Goal: Information Seeking & Learning: Compare options

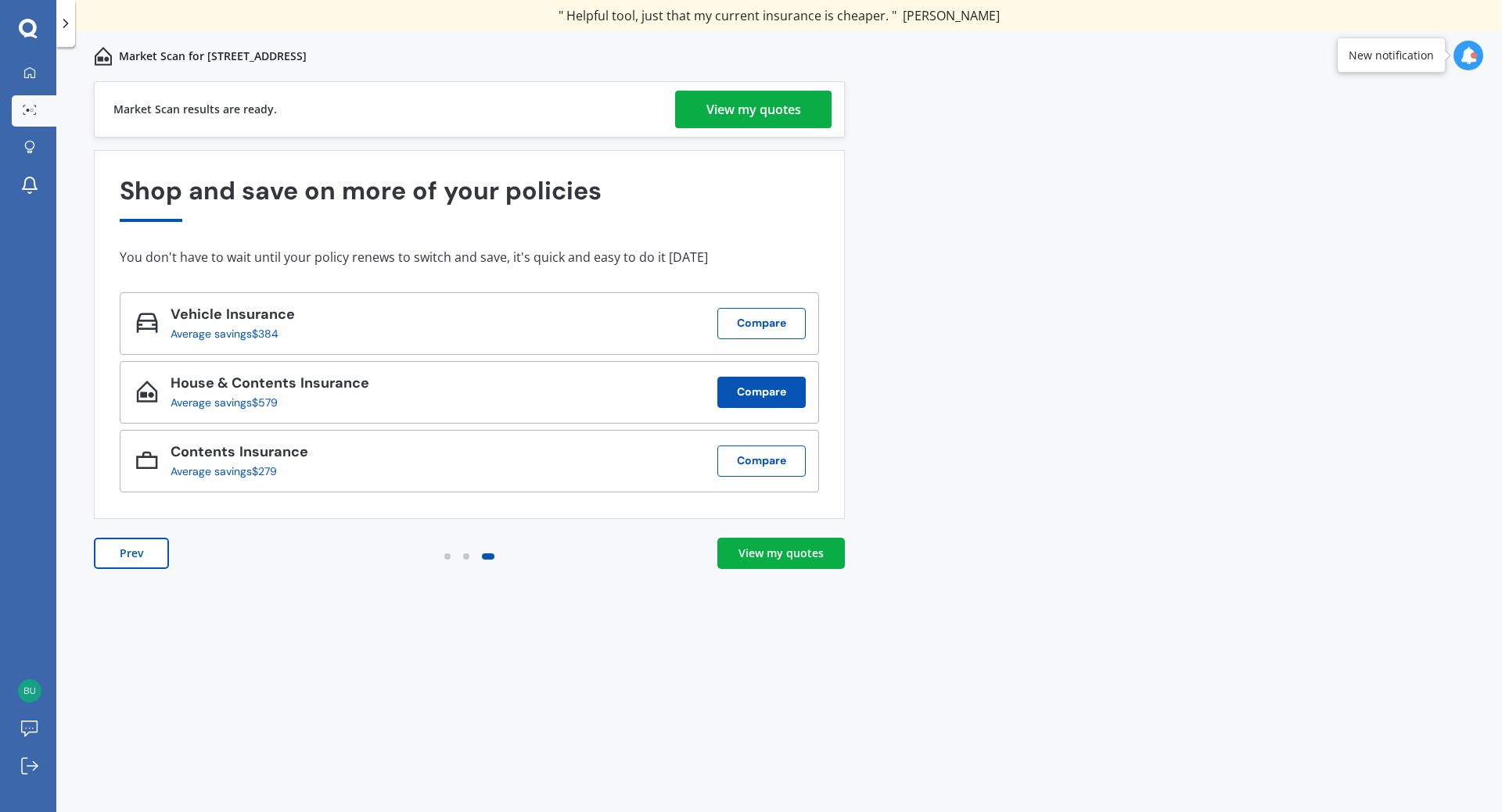
click at [743, 389] on button "Compare" at bounding box center [762, 393] width 89 height 31
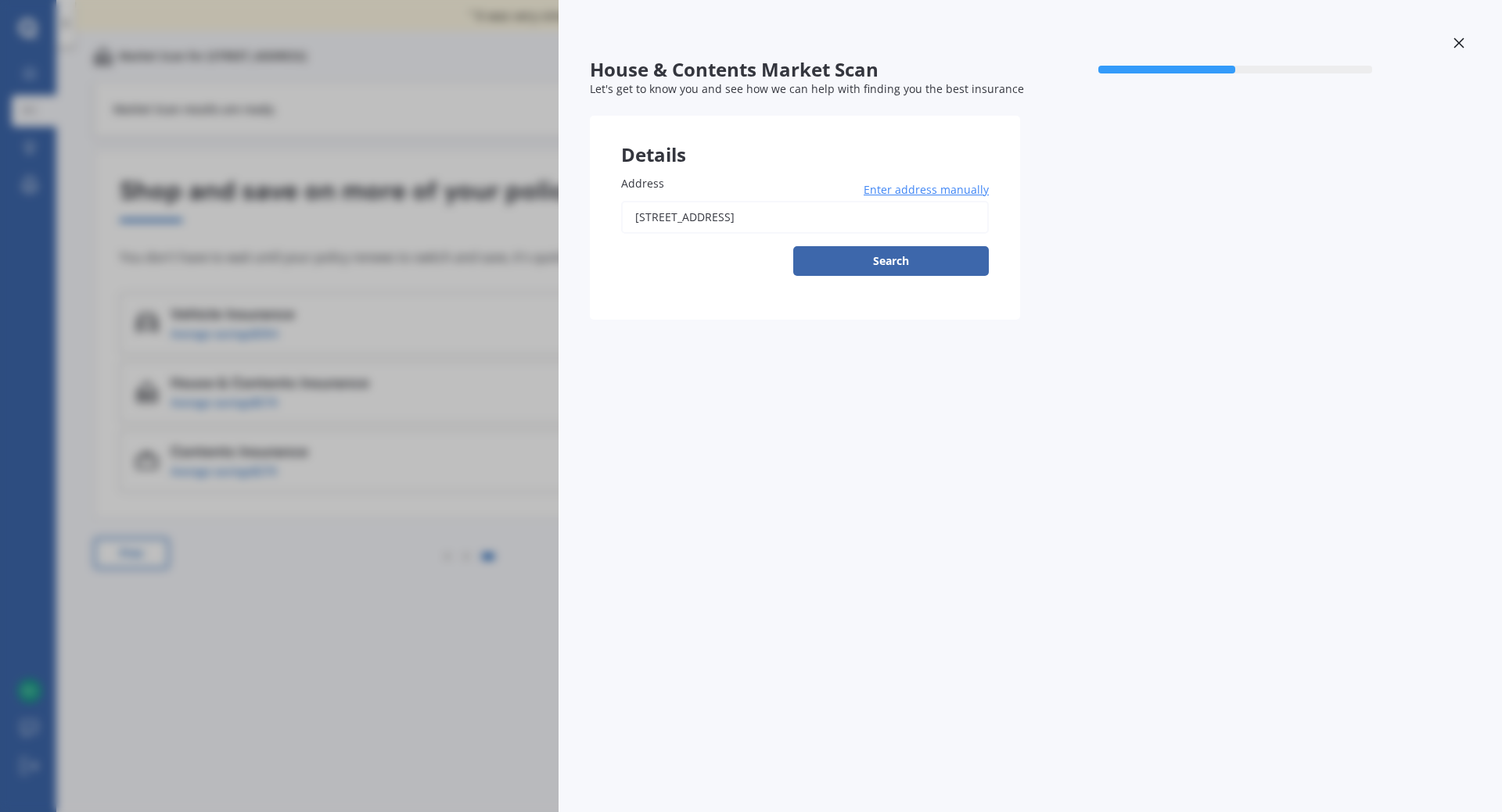
click at [349, 647] on div "House & Contents Market Scan 50 % Let's get to know you and see how we can help…" at bounding box center [751, 406] width 1502 height 812
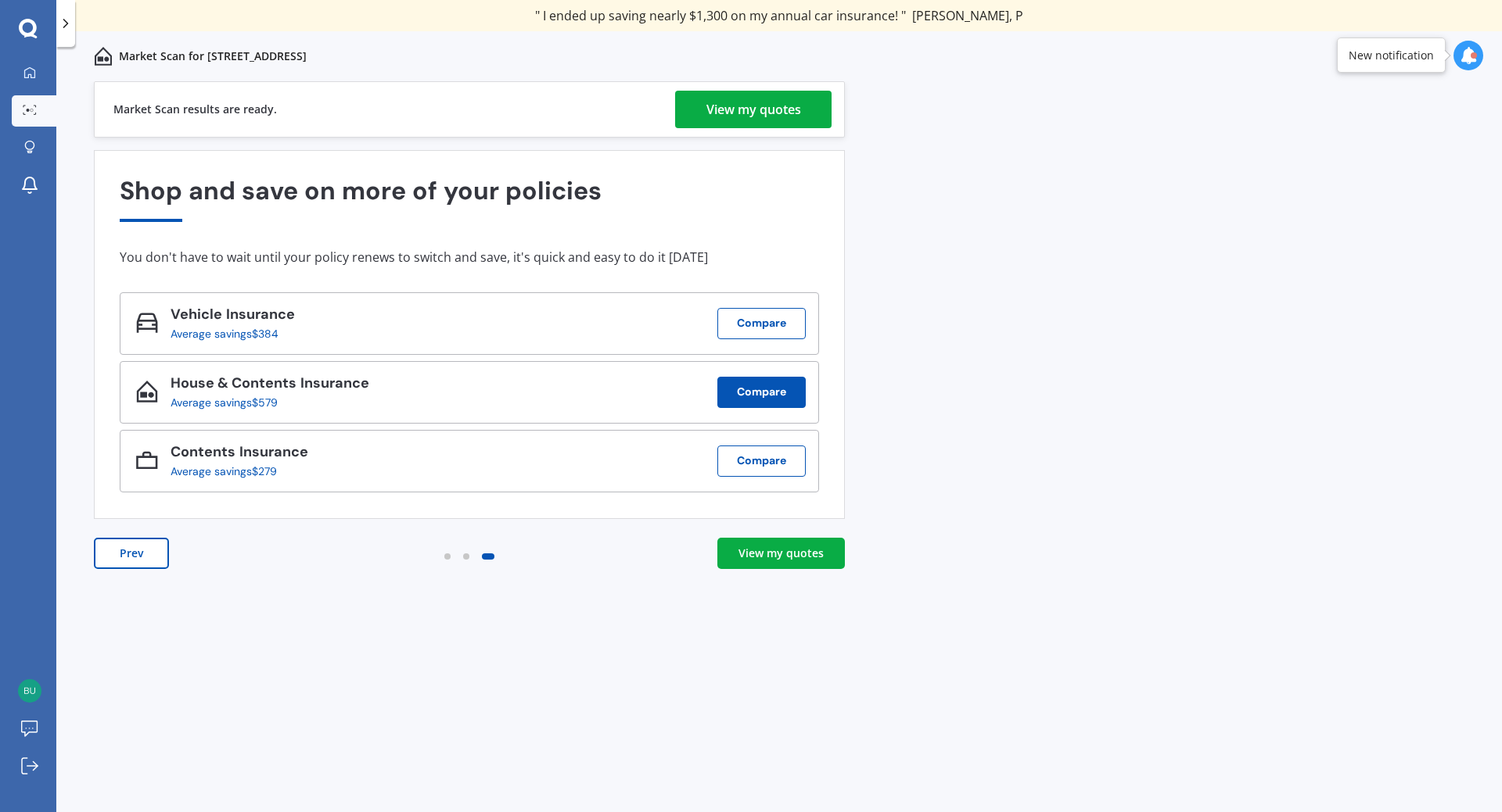
click at [739, 397] on button "Compare" at bounding box center [762, 393] width 89 height 31
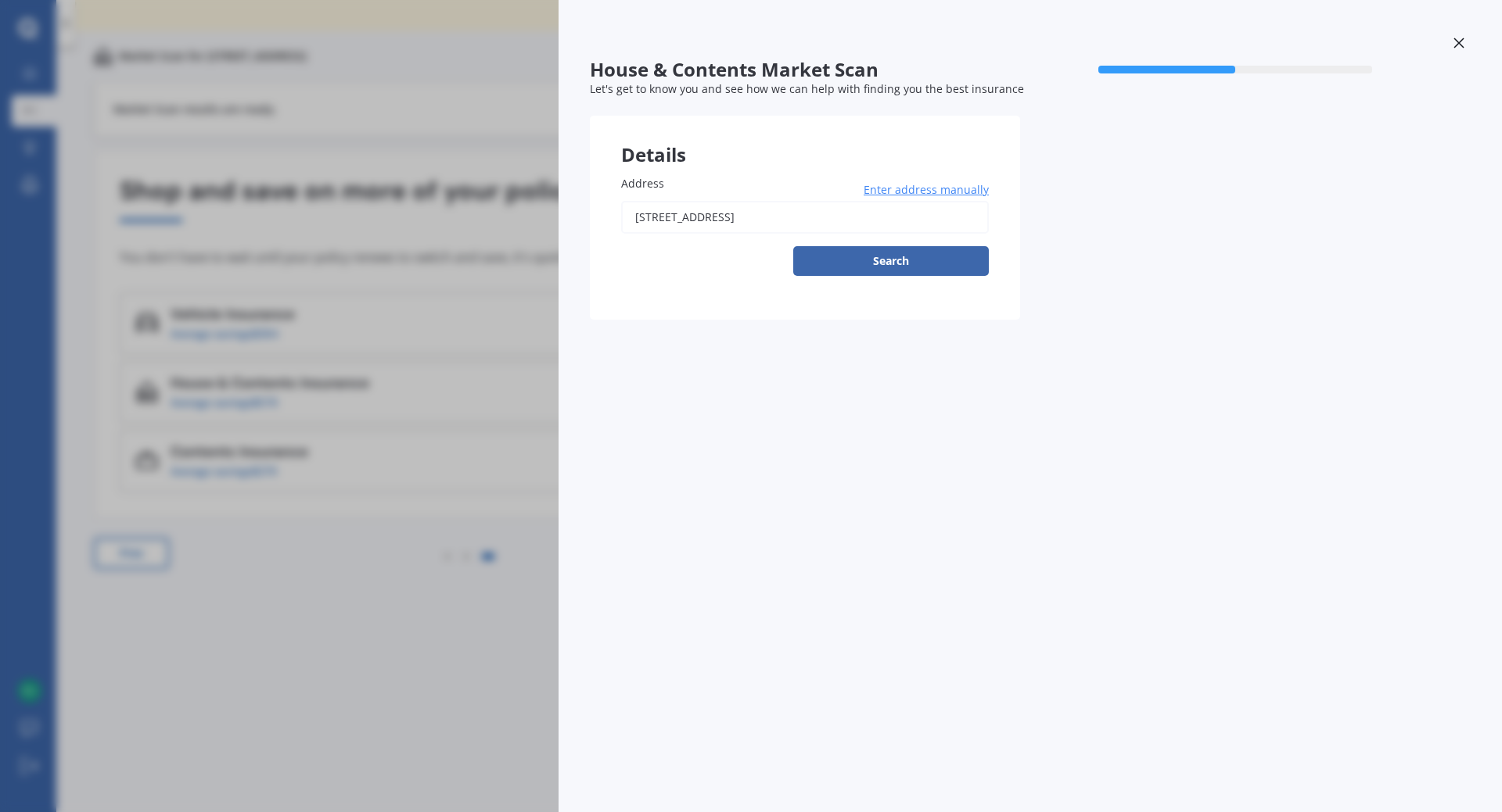
click at [1456, 37] on div at bounding box center [1458, 45] width 23 height 28
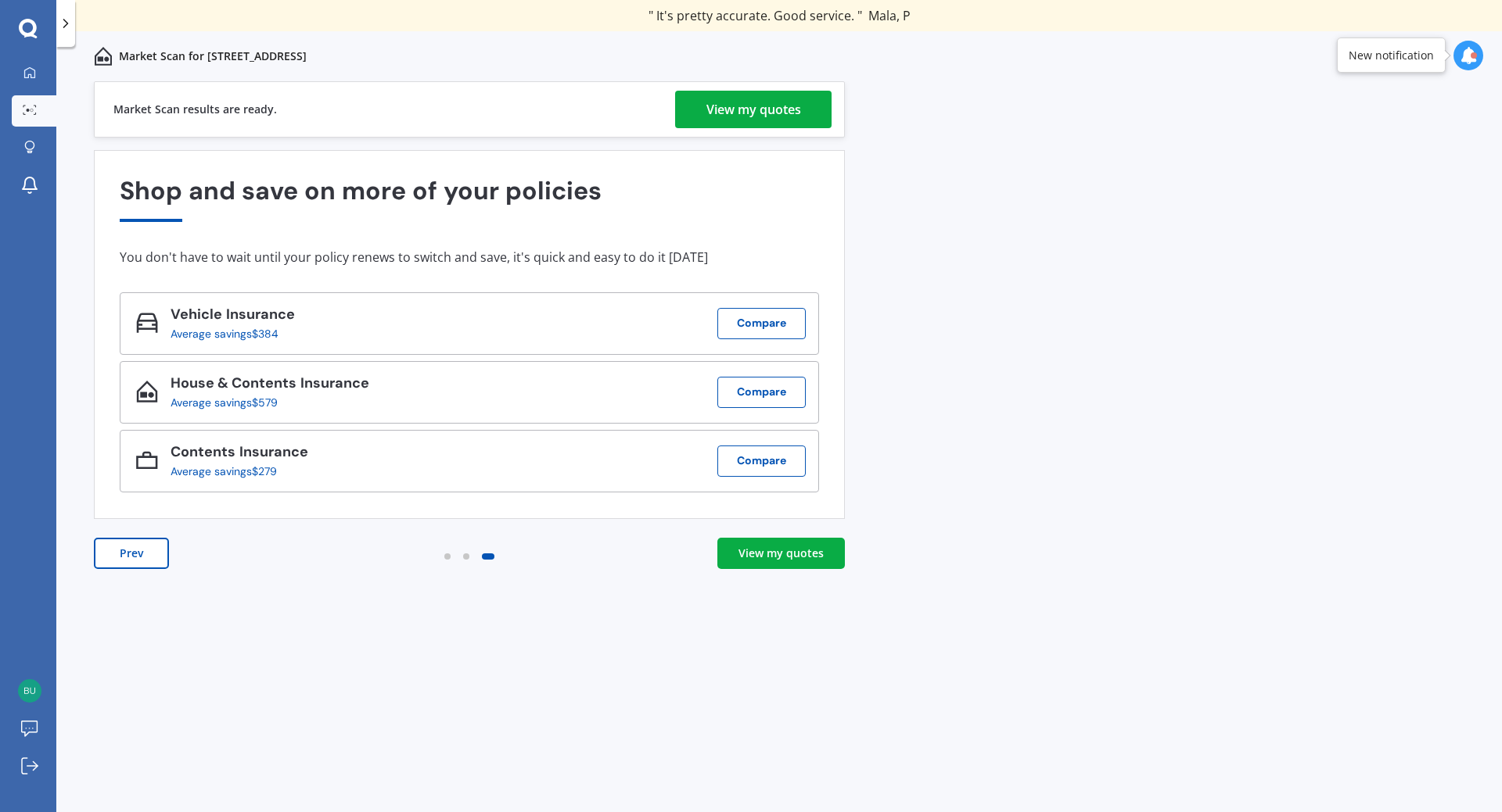
click at [755, 551] on div "View my quotes" at bounding box center [781, 553] width 85 height 16
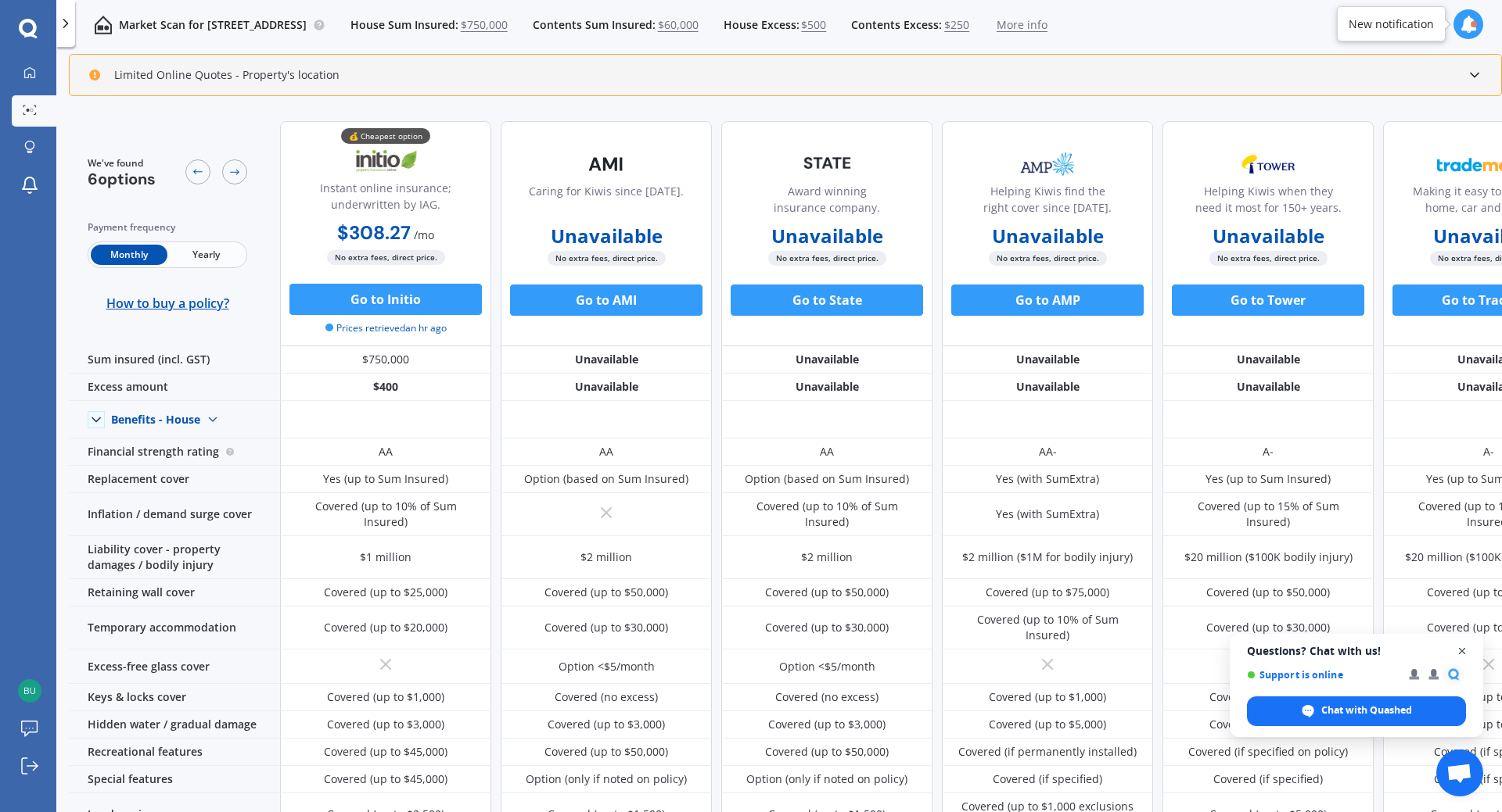
click at [1454, 653] on span "Close chat" at bounding box center [1461, 651] width 19 height 19
